Goal: Task Accomplishment & Management: Manage account settings

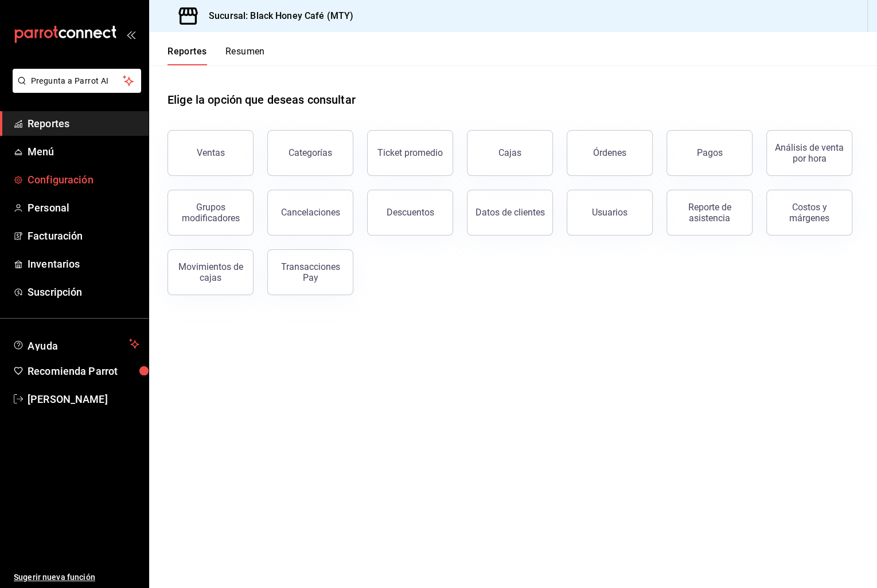
click at [73, 186] on span "Configuración" at bounding box center [84, 179] width 112 height 15
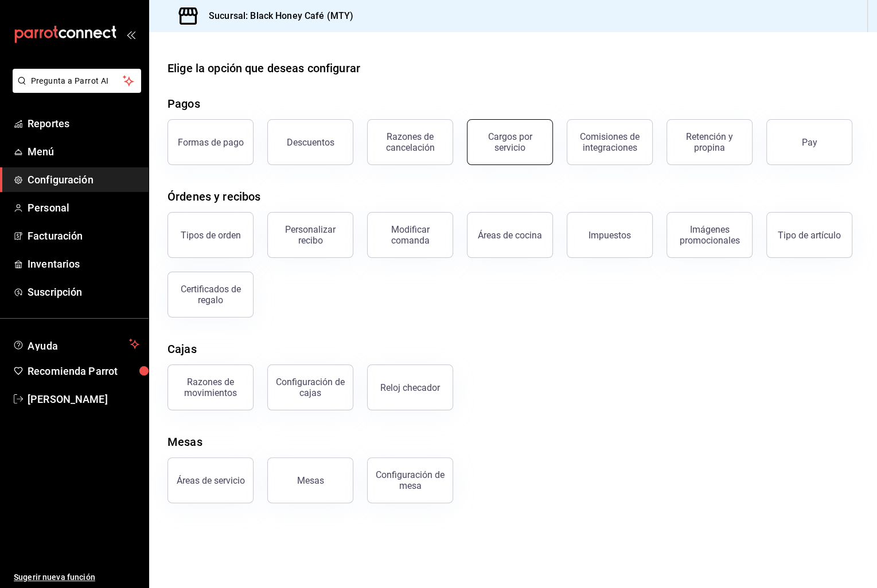
click at [501, 146] on div "Cargos por servicio" at bounding box center [509, 142] width 71 height 22
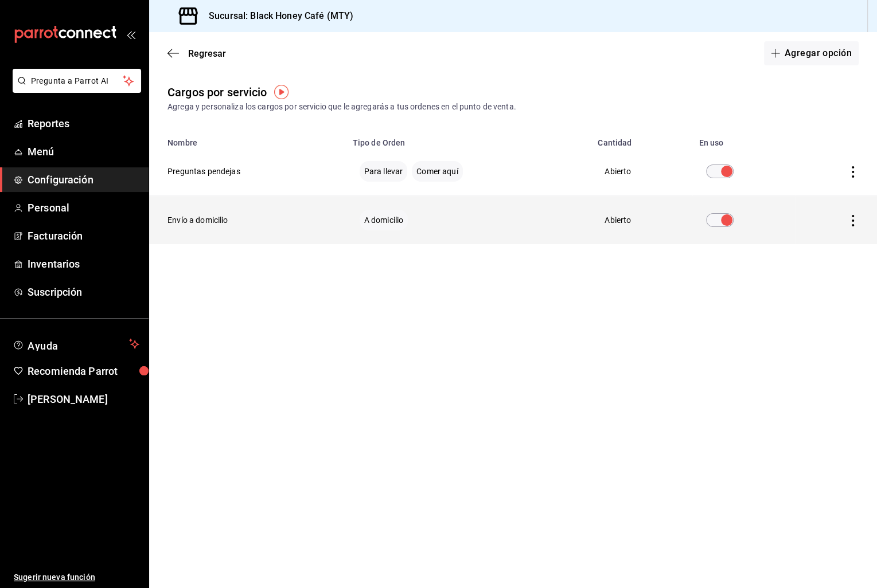
click at [847, 224] on icon "actions" at bounding box center [852, 220] width 11 height 11
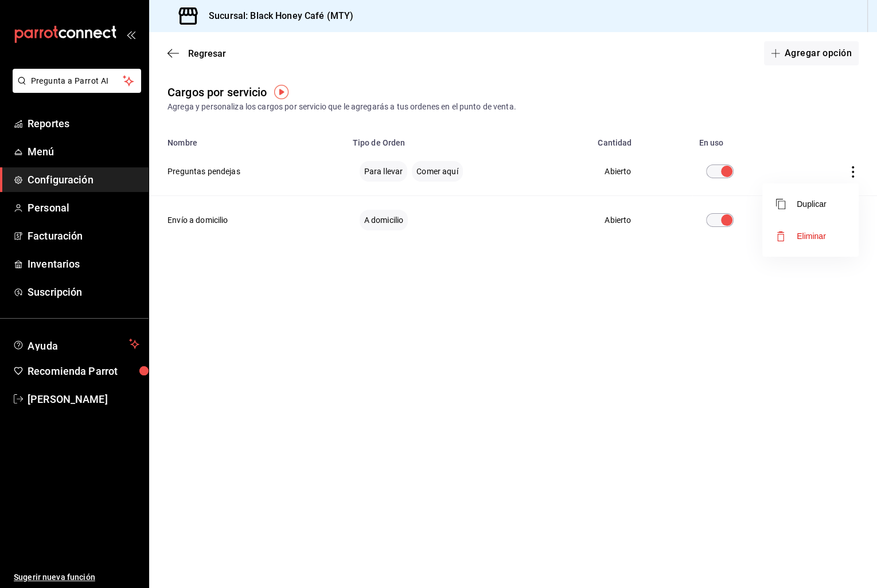
click at [849, 161] on div at bounding box center [438, 294] width 877 height 588
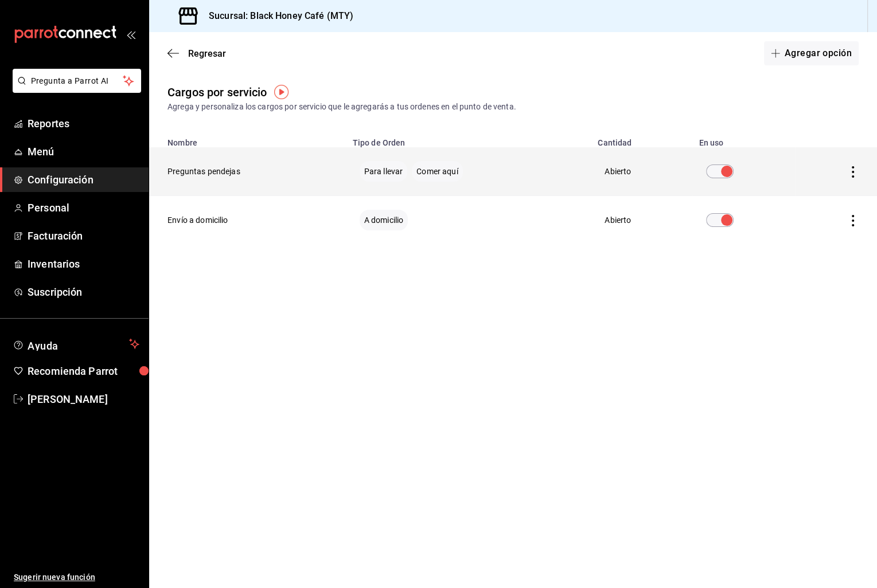
click at [848, 166] on icon "actions" at bounding box center [852, 171] width 11 height 11
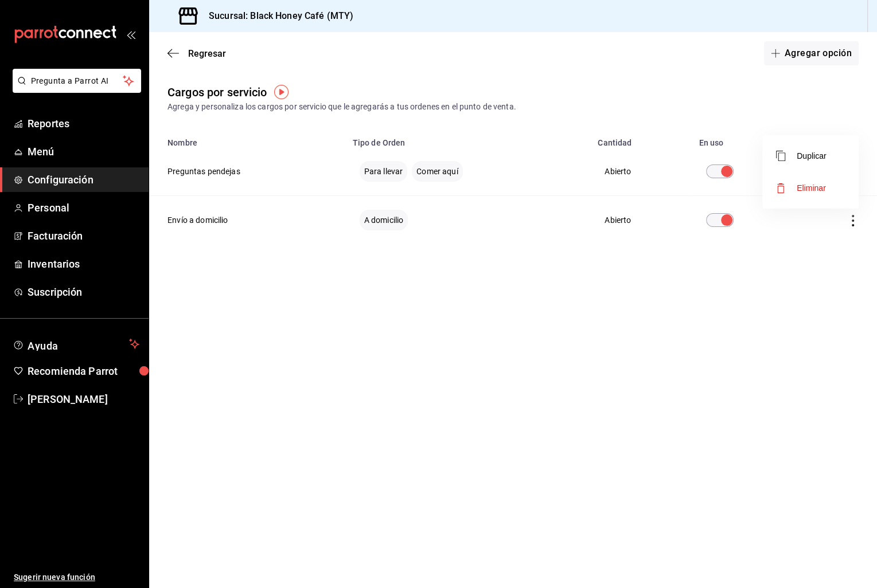
click at [806, 188] on span "Eliminar" at bounding box center [810, 187] width 29 height 9
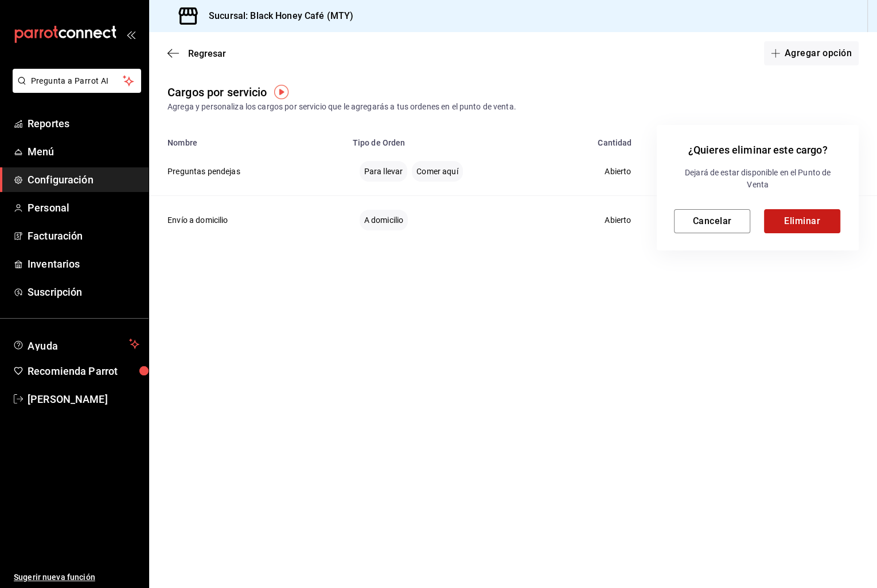
click at [799, 221] on button "Eliminar" at bounding box center [802, 221] width 76 height 24
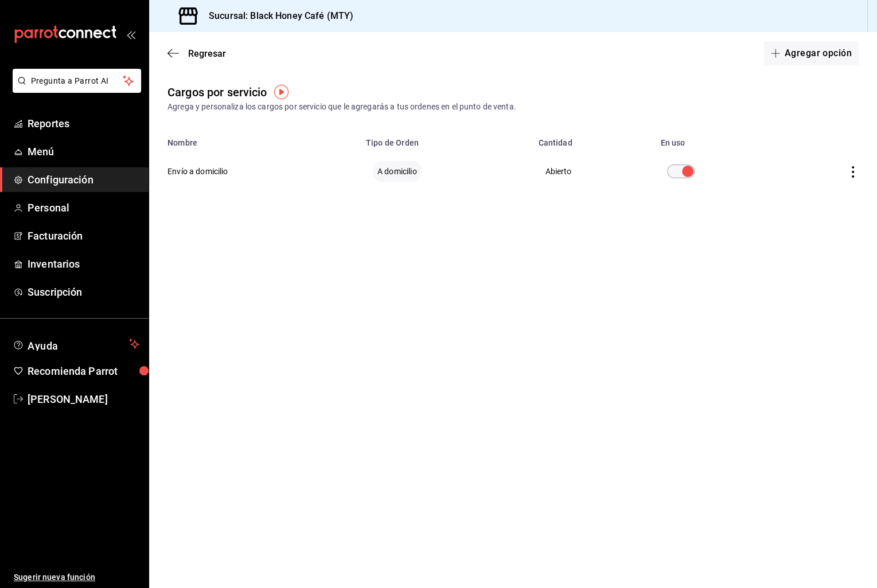
click at [385, 271] on main "Regresar Agregar opción Cargos por servicio Agrega y personaliza los cargos por…" at bounding box center [513, 310] width 728 height 556
